Goal: Information Seeking & Learning: Learn about a topic

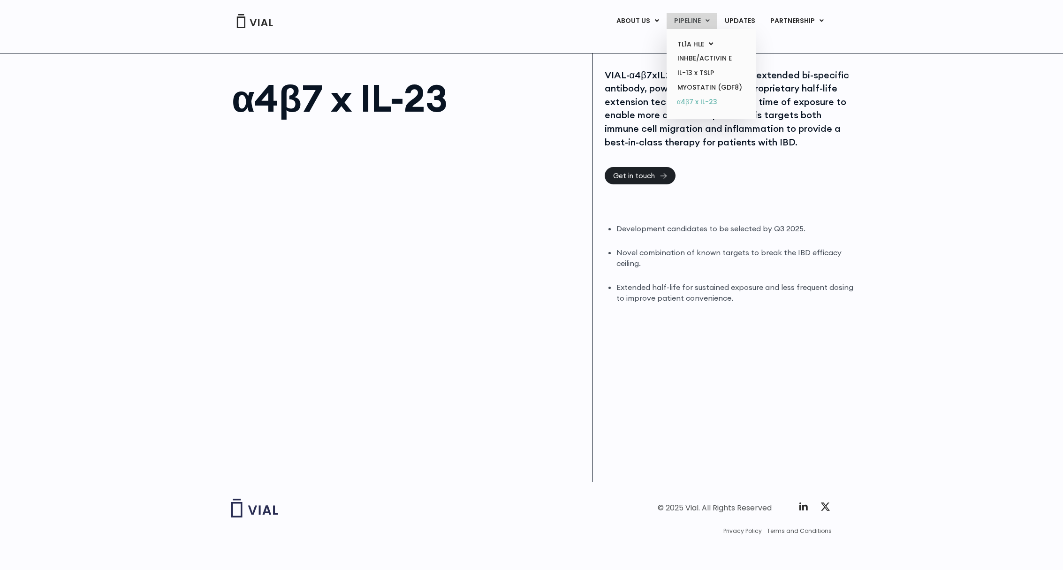
scroll to position [8, 0]
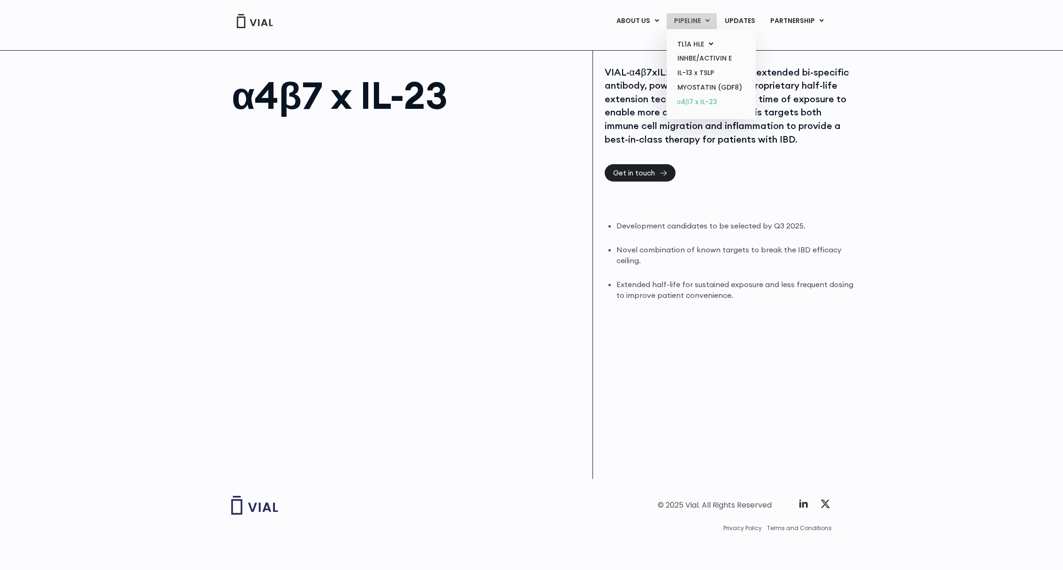
click at [696, 101] on link "α4β7 x IL-23" at bounding box center [711, 102] width 82 height 15
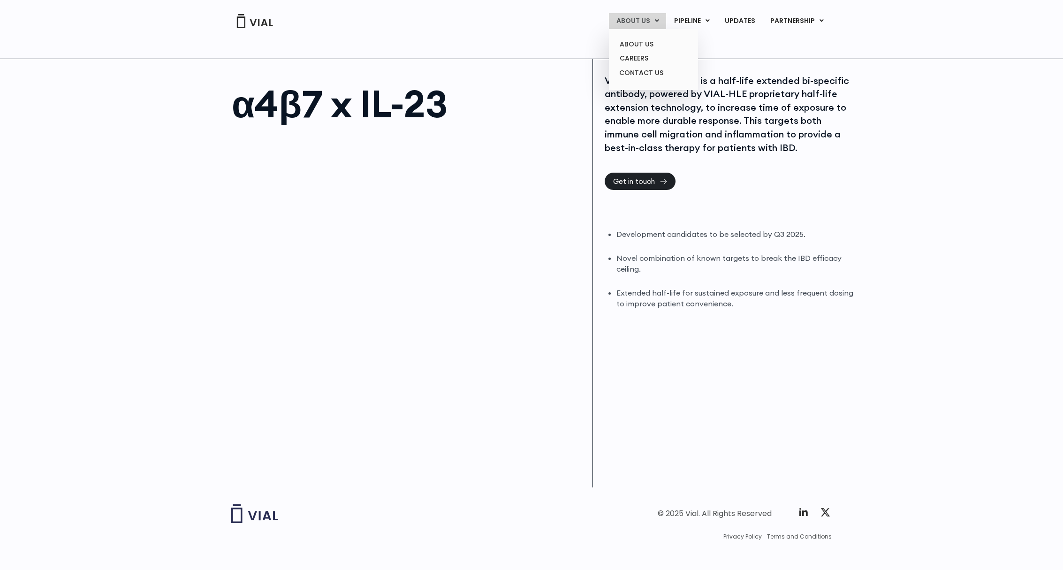
click at [634, 18] on link "ABOUT US" at bounding box center [637, 21] width 57 height 16
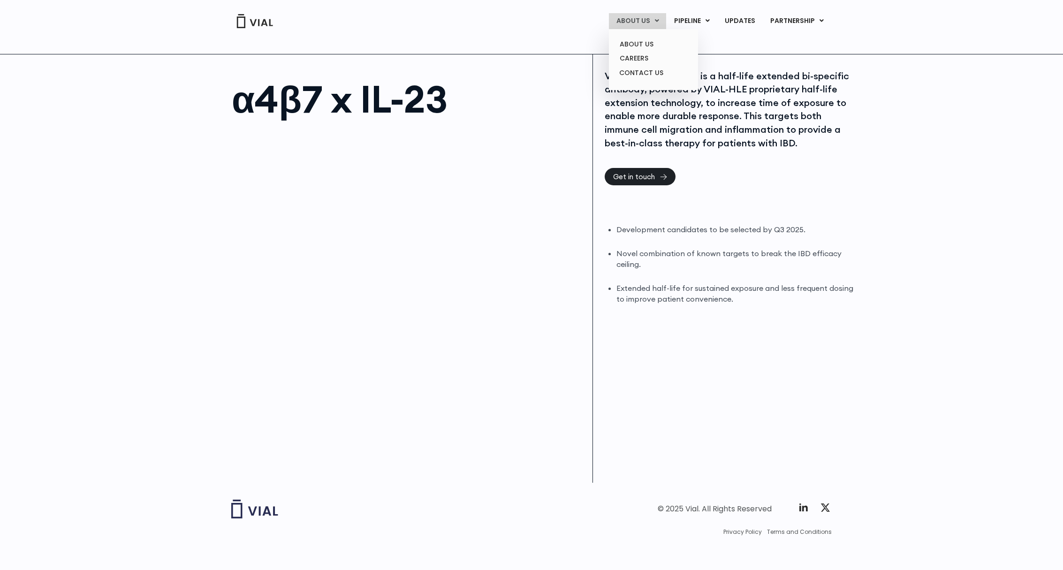
scroll to position [5, 0]
click at [260, 23] on img at bounding box center [255, 21] width 38 height 14
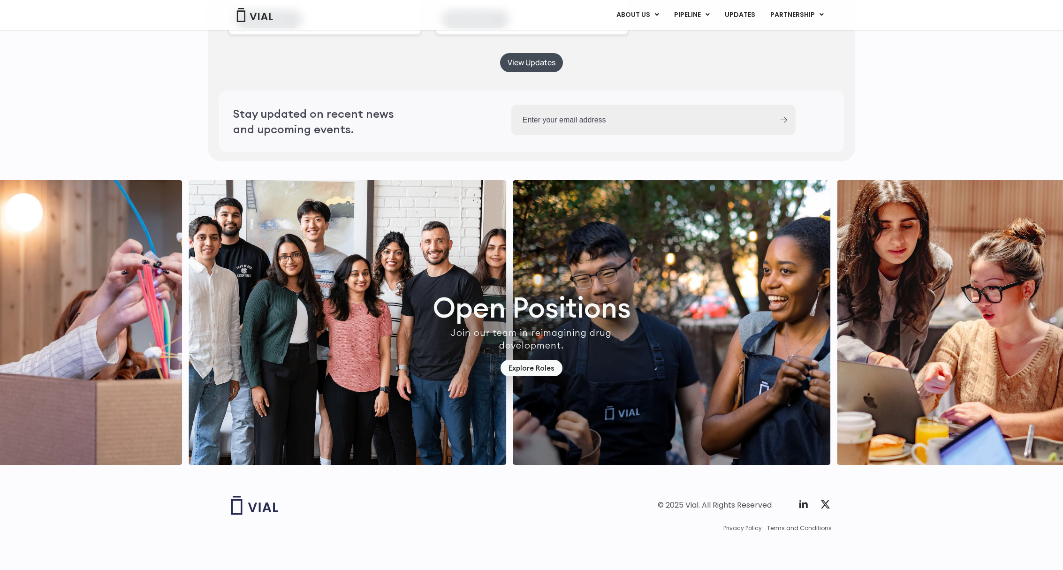
scroll to position [2612, 0]
click at [771, 38] on link "LICENSING" at bounding box center [786, 38] width 82 height 15
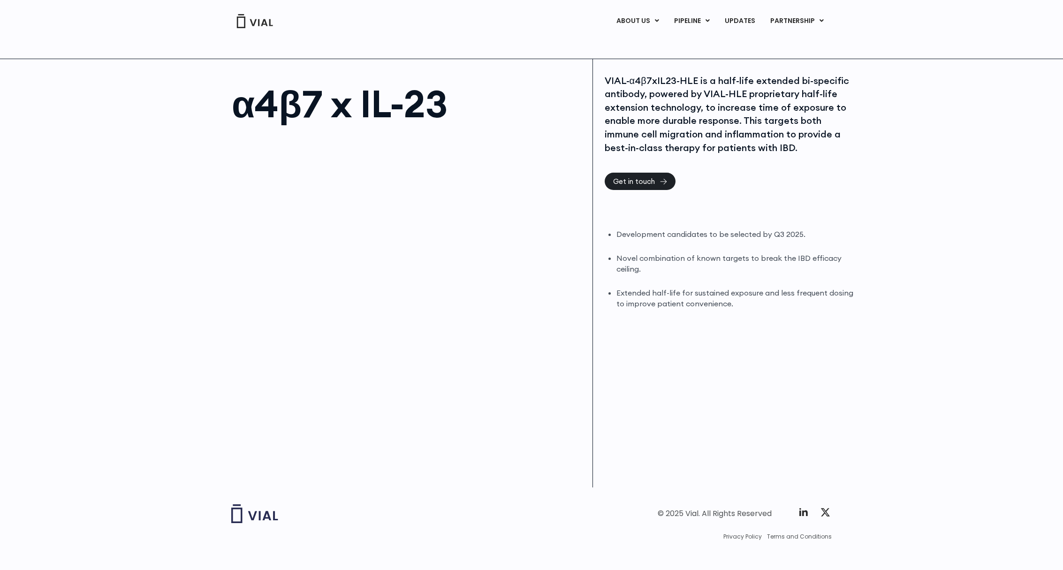
drag, startPoint x: 285, startPoint y: 212, endPoint x: 256, endPoint y: 161, distance: 58.0
click at [285, 209] on div at bounding box center [407, 237] width 351 height 211
